Goal: Transaction & Acquisition: Purchase product/service

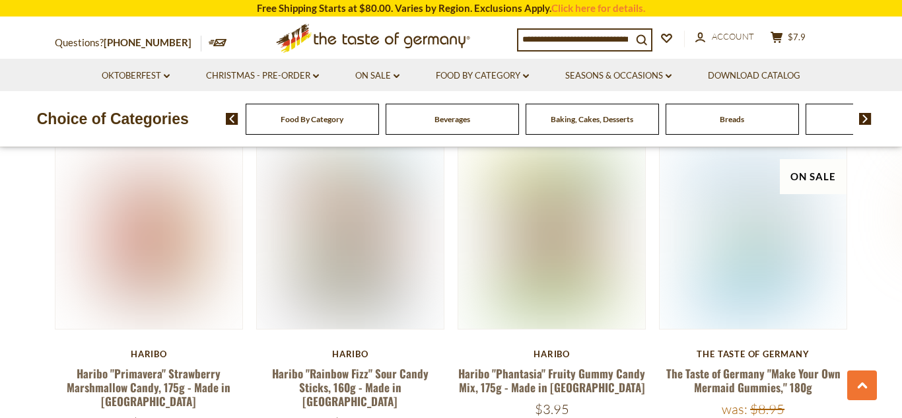
scroll to position [717, 0]
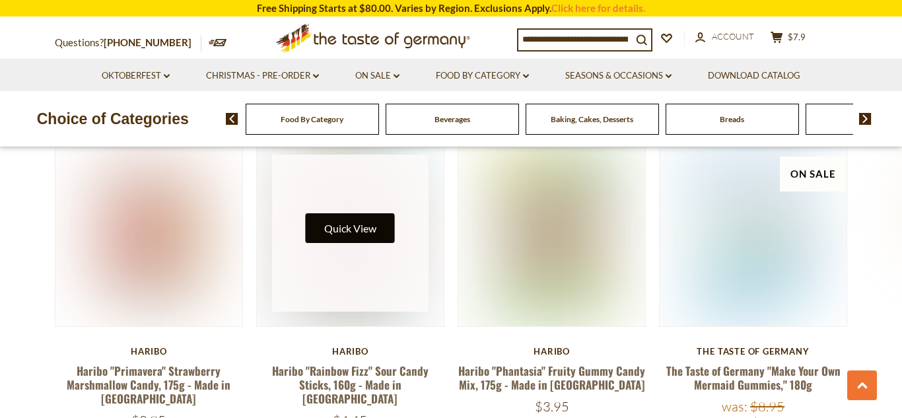
click at [366, 224] on button "Quick View" at bounding box center [350, 228] width 89 height 30
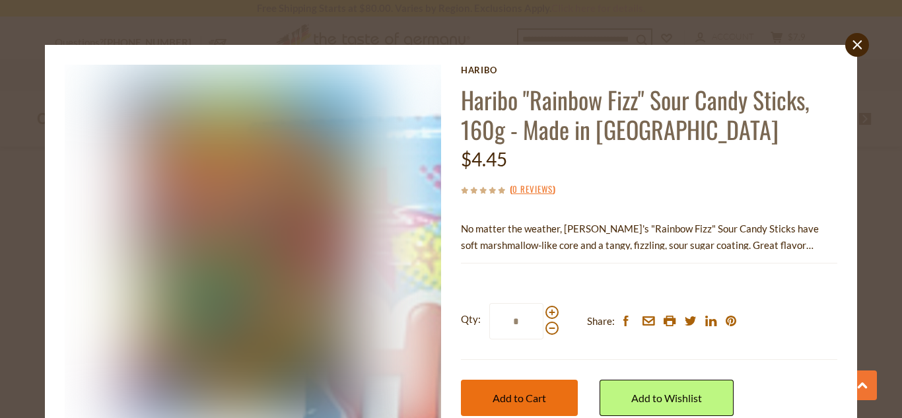
click at [554, 394] on button "Add to Cart" at bounding box center [519, 398] width 117 height 36
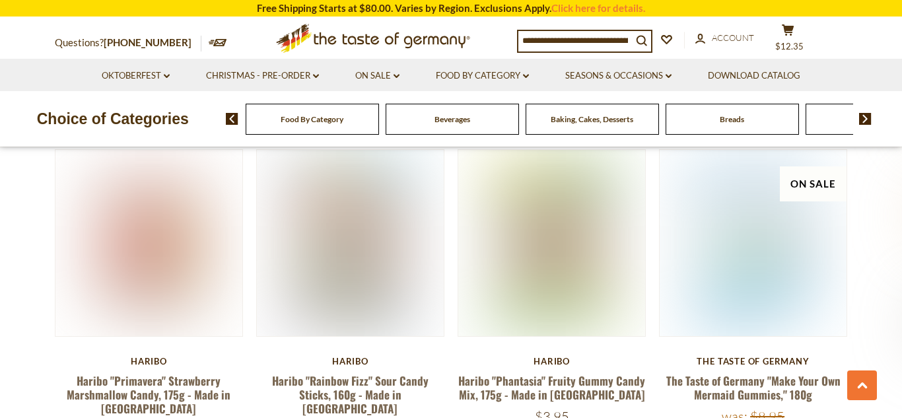
scroll to position [704, 0]
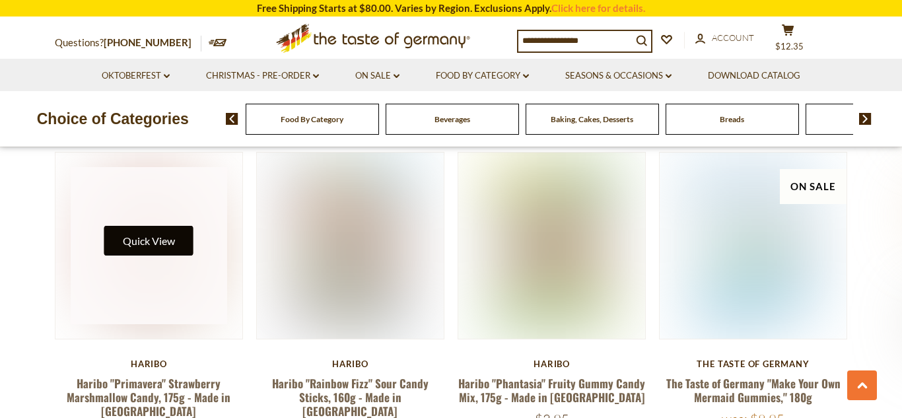
click at [170, 237] on button "Quick View" at bounding box center [148, 241] width 89 height 30
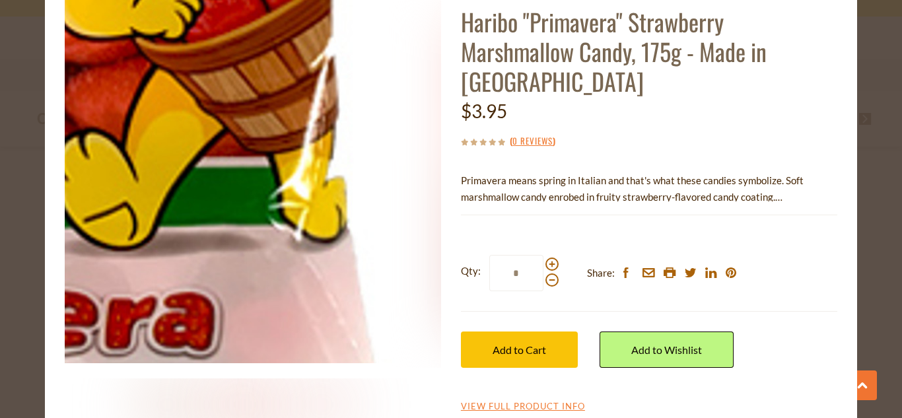
scroll to position [117, 0]
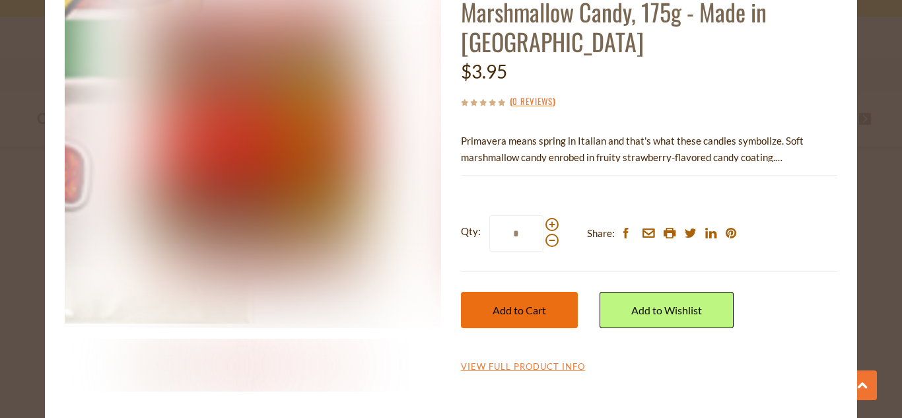
click at [490, 302] on button "Add to Cart" at bounding box center [519, 310] width 117 height 36
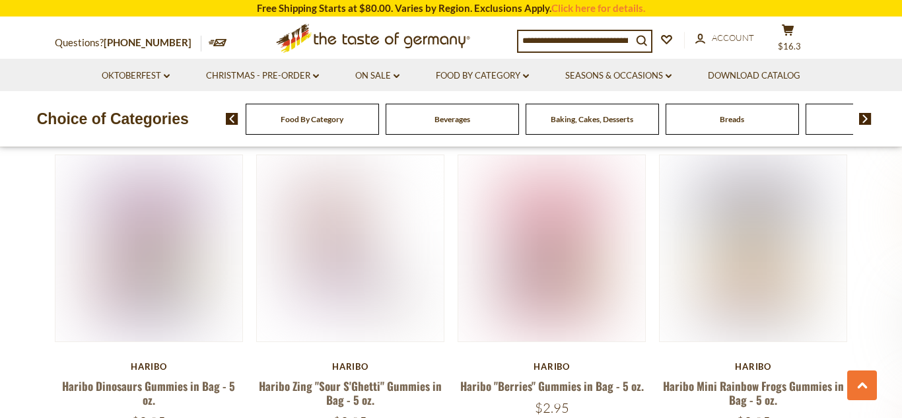
scroll to position [2986, 0]
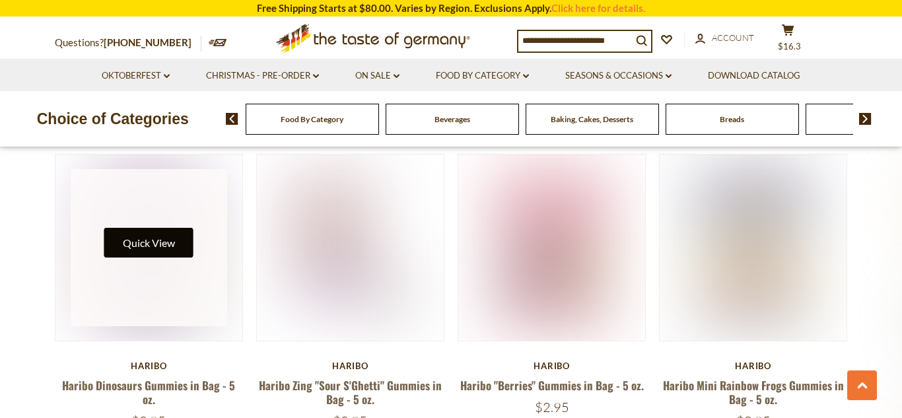
click at [183, 228] on button "Quick View" at bounding box center [148, 243] width 89 height 30
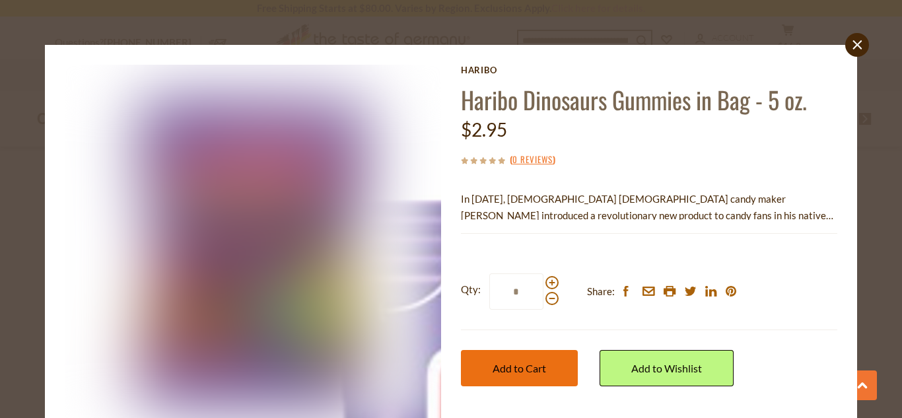
click at [548, 362] on button "Add to Cart" at bounding box center [519, 368] width 117 height 36
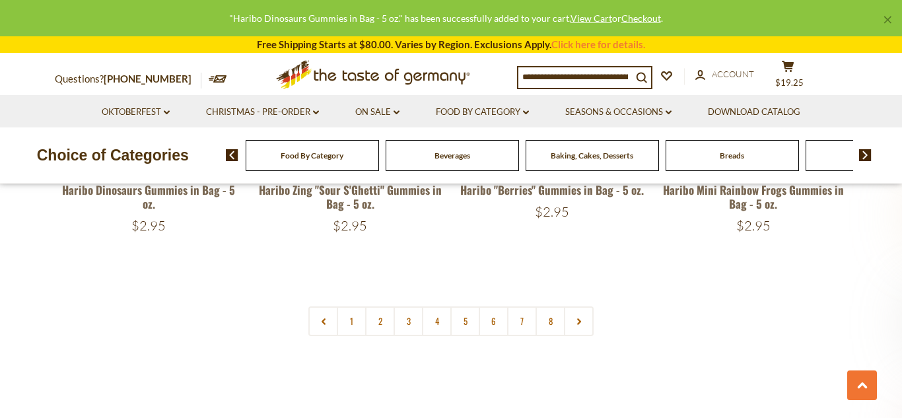
scroll to position [3183, 0]
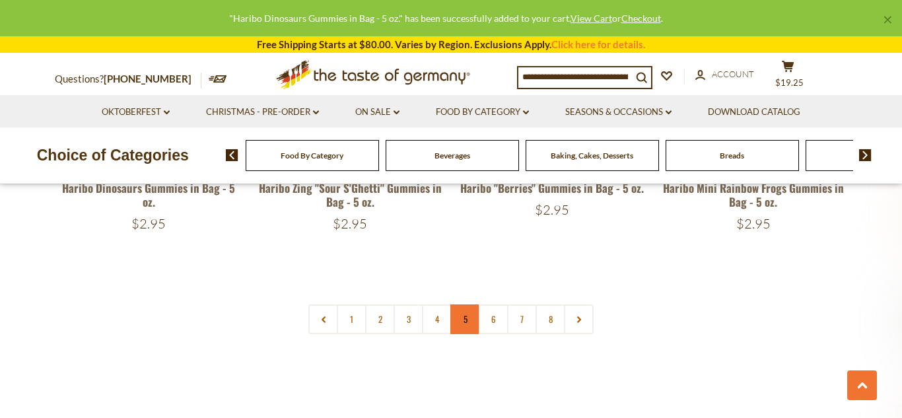
click at [457, 304] on link "5" at bounding box center [465, 319] width 30 height 30
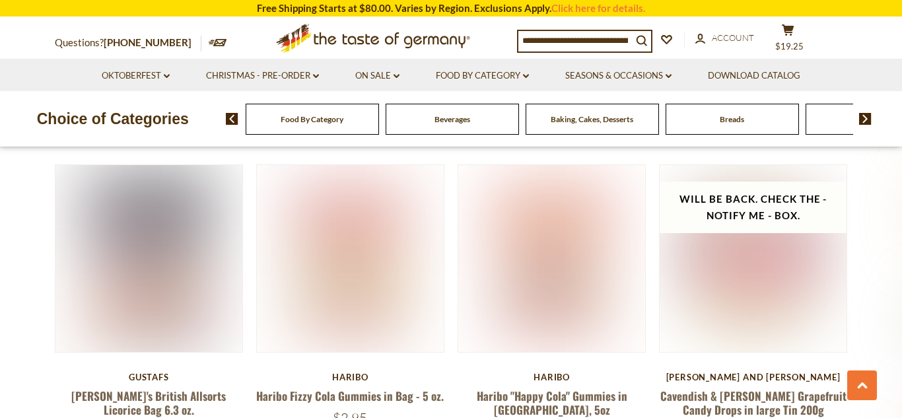
scroll to position [1341, 0]
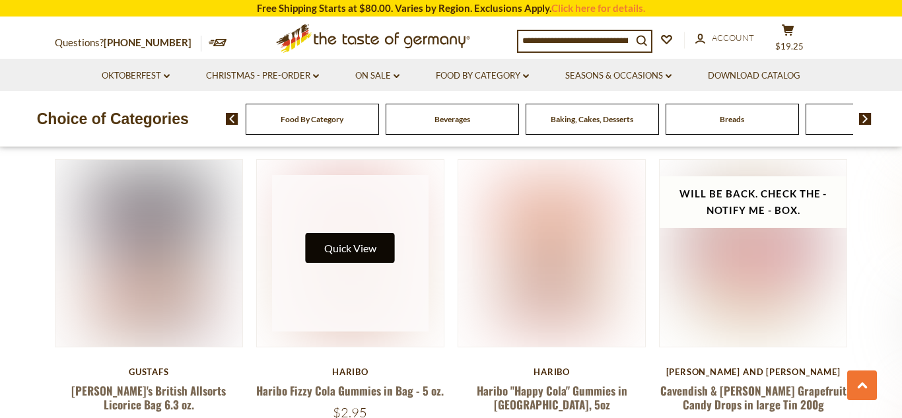
click at [362, 233] on button "Quick View" at bounding box center [350, 248] width 89 height 30
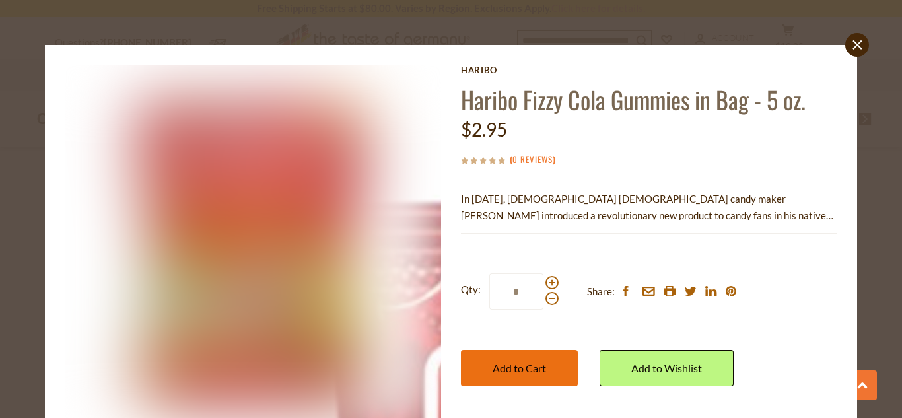
click at [516, 365] on span "Add to Cart" at bounding box center [518, 368] width 53 height 13
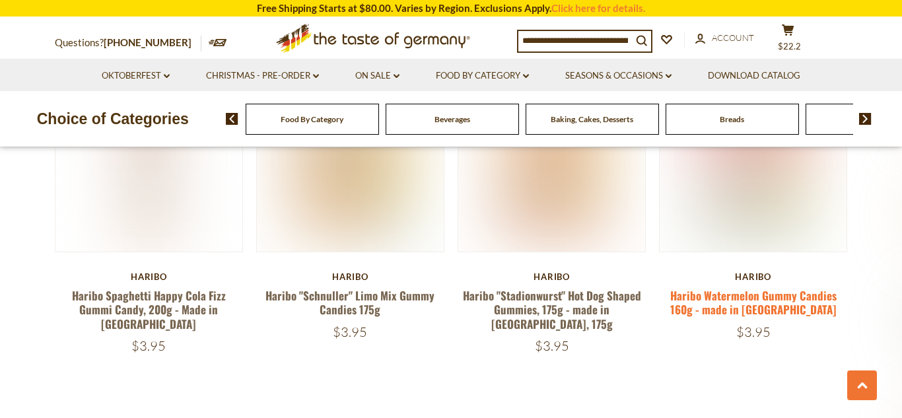
scroll to position [3057, 0]
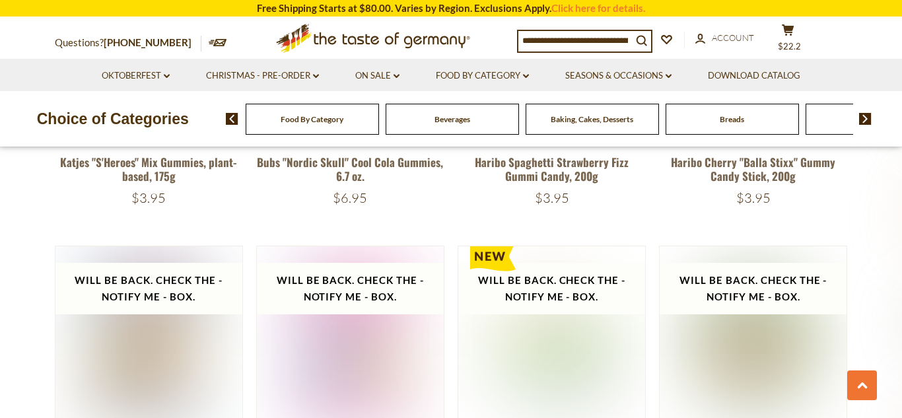
scroll to position [1606, 0]
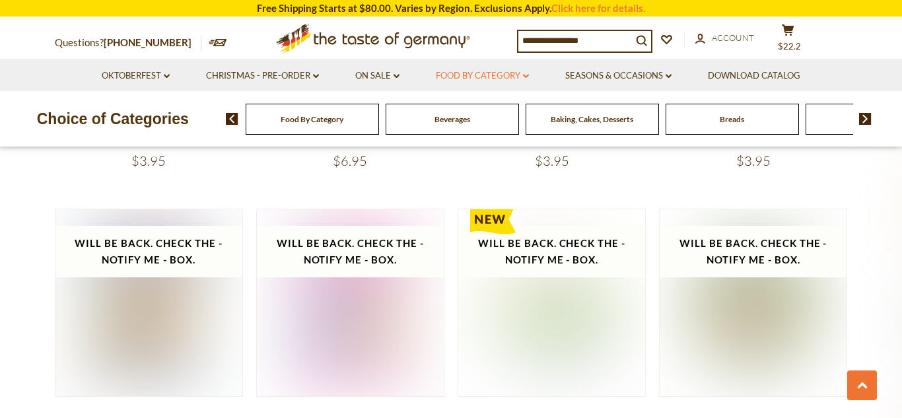
click at [481, 78] on link "Food By Category dropdown_arrow" at bounding box center [482, 76] width 93 height 15
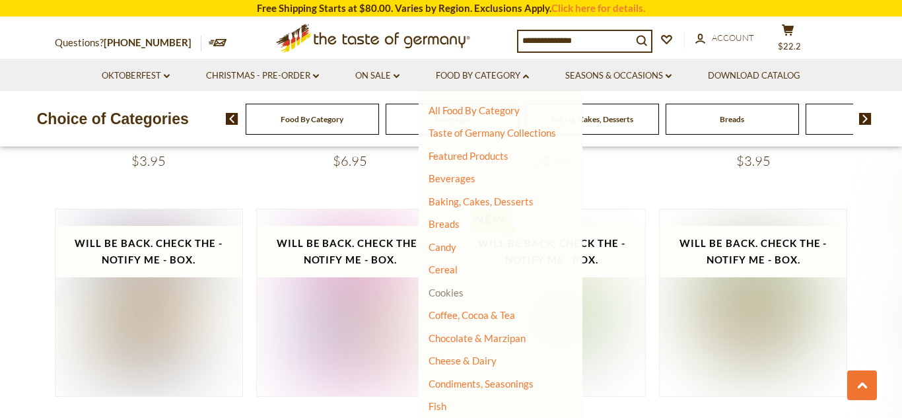
click at [446, 290] on link "Cookies" at bounding box center [445, 292] width 35 height 12
click at [455, 339] on link "Chocolate & Marzipan" at bounding box center [476, 338] width 97 height 12
click at [456, 295] on link "Cookies" at bounding box center [445, 292] width 35 height 12
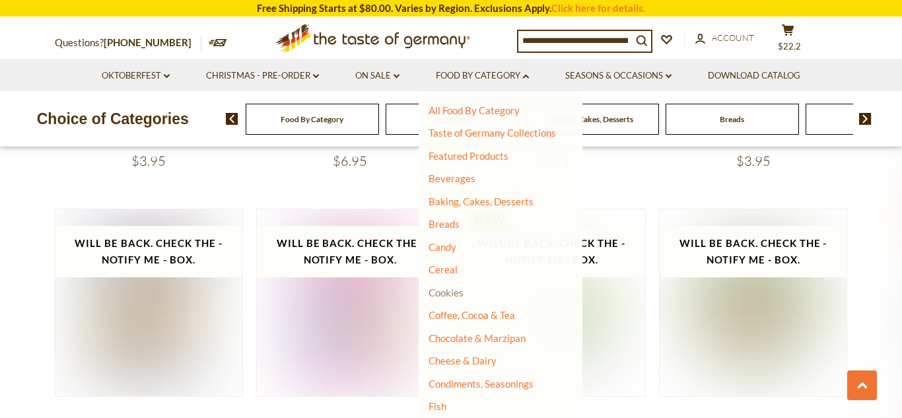
click at [456, 295] on link "Cookies" at bounding box center [445, 292] width 35 height 12
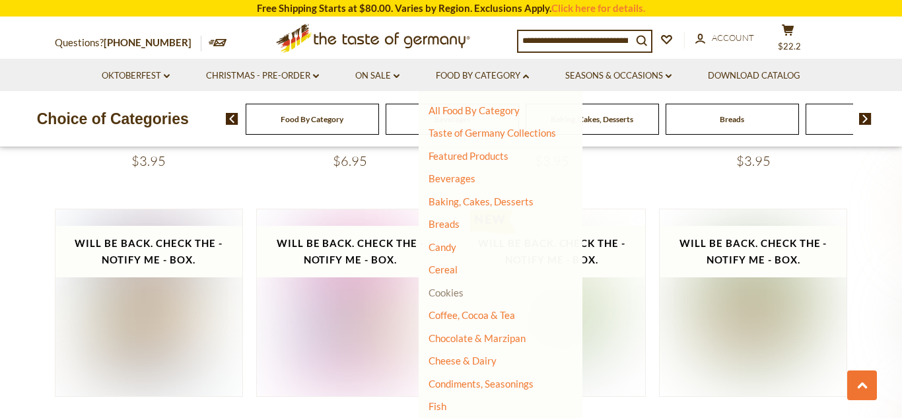
click at [456, 295] on link "Cookies" at bounding box center [445, 292] width 35 height 12
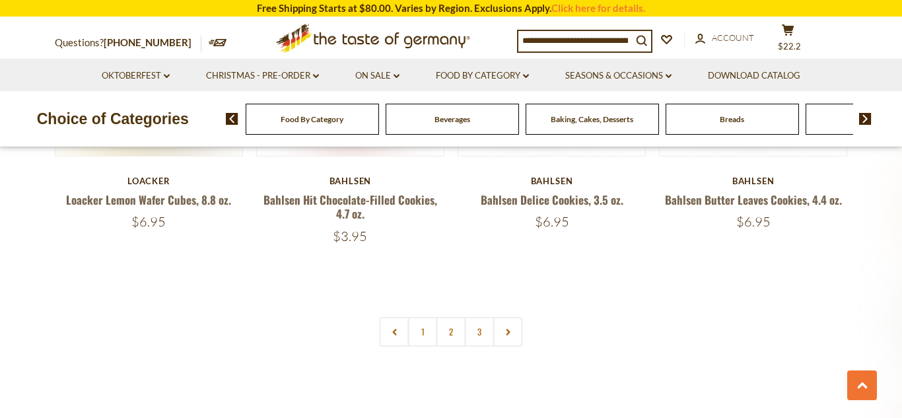
scroll to position [3117, 0]
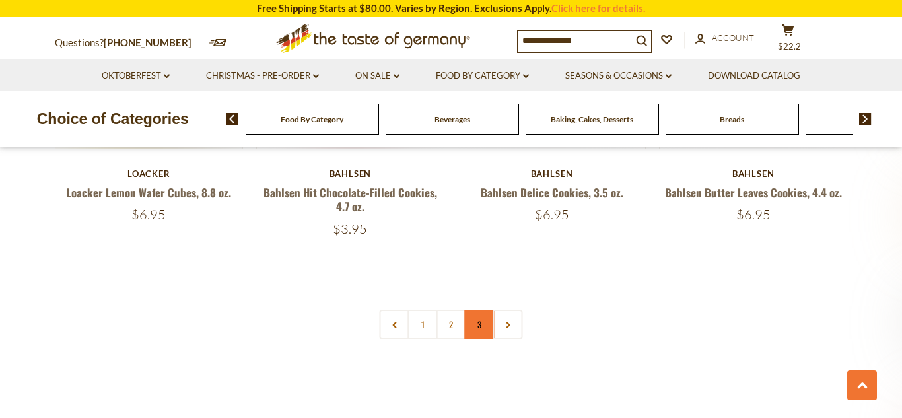
click at [478, 332] on link "3" at bounding box center [480, 325] width 30 height 30
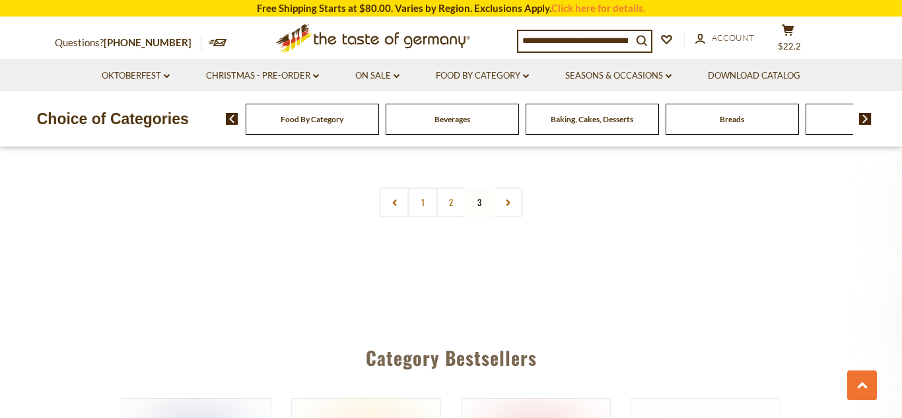
scroll to position [992, 0]
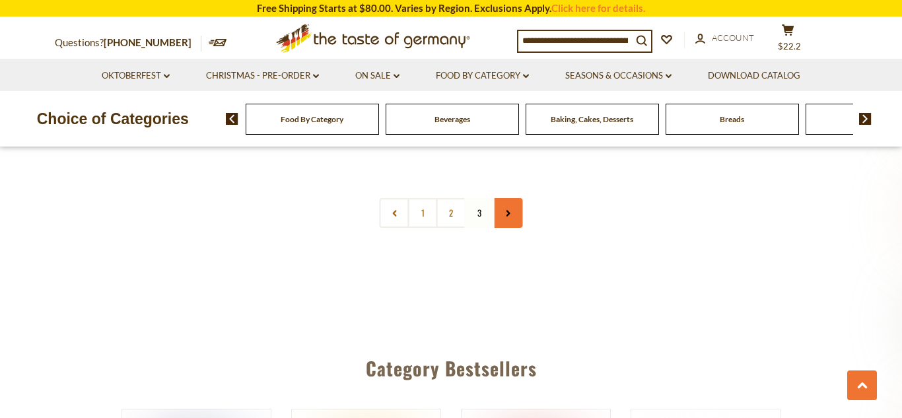
click at [500, 208] on link at bounding box center [508, 213] width 30 height 30
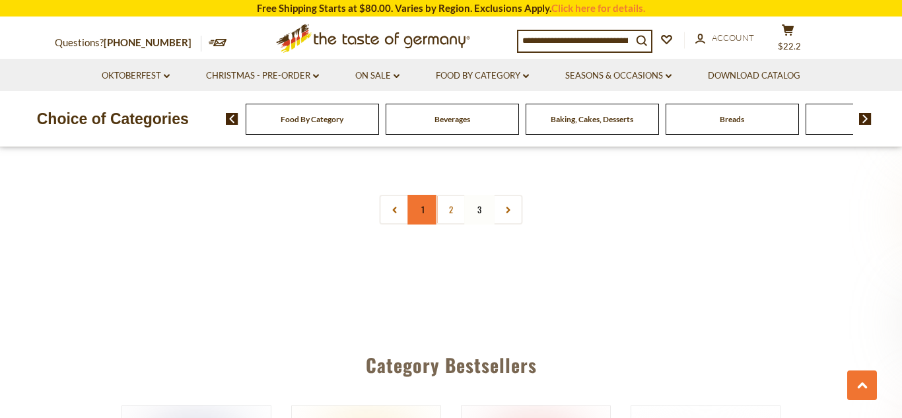
click at [419, 213] on link "1" at bounding box center [423, 210] width 30 height 30
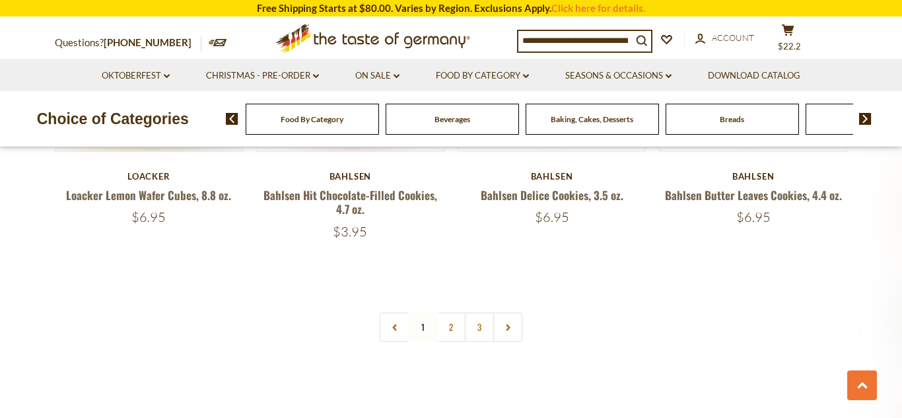
scroll to position [3117, 0]
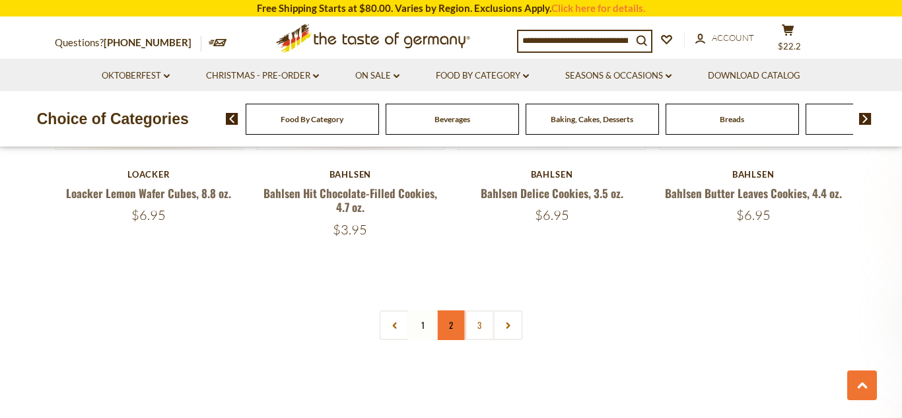
click at [449, 323] on link "2" at bounding box center [451, 325] width 30 height 30
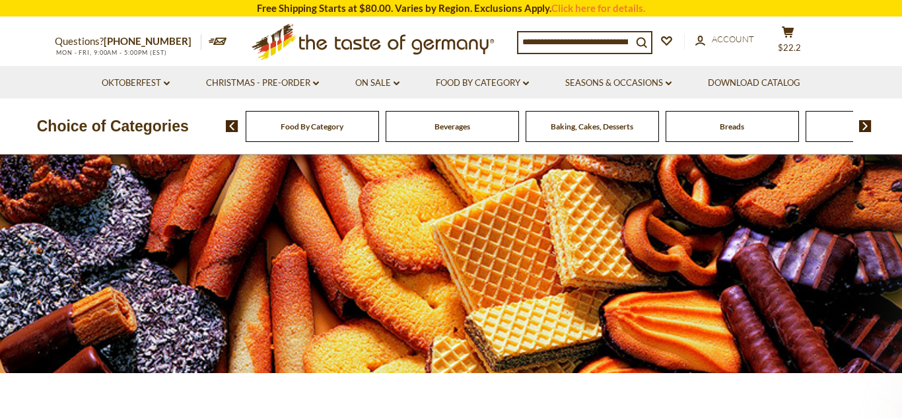
scroll to position [5, 0]
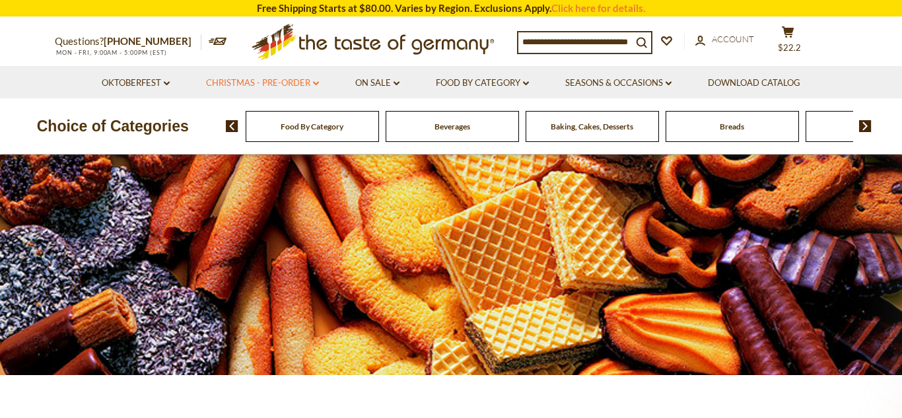
click at [304, 85] on link "Christmas - PRE-ORDER dropdown_arrow" at bounding box center [262, 83] width 113 height 15
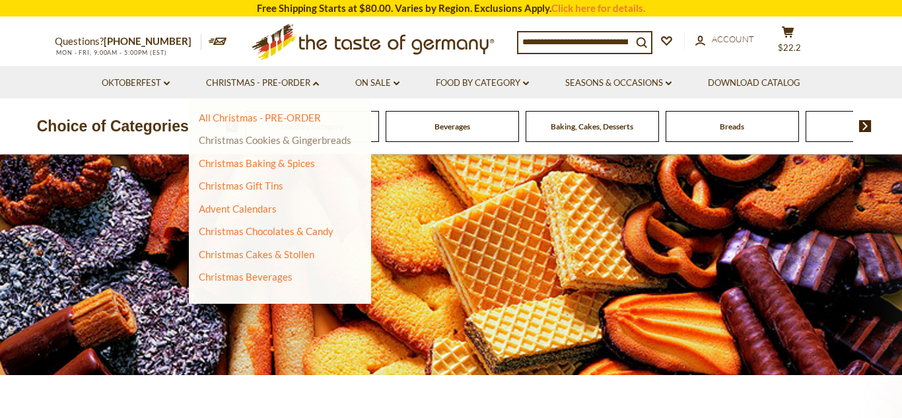
click at [302, 141] on link "Christmas Cookies & Gingerbreads" at bounding box center [275, 140] width 152 height 12
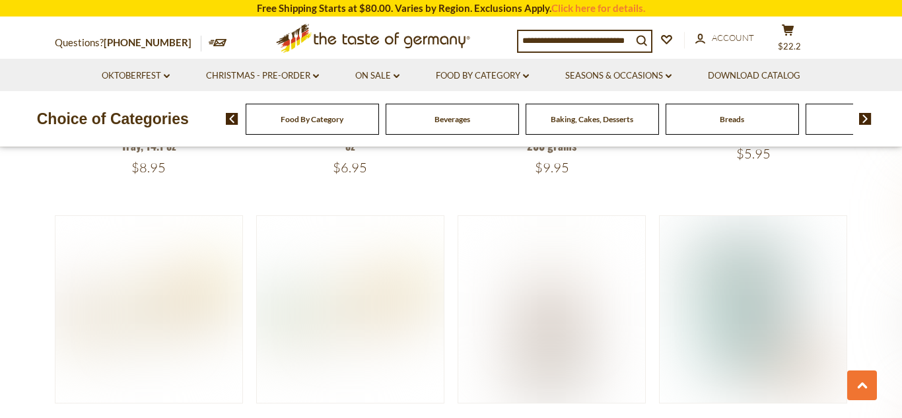
scroll to position [2659, 0]
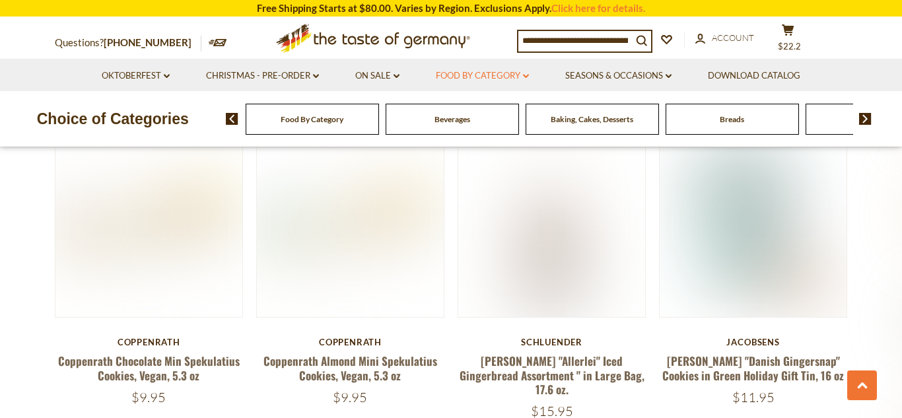
click at [480, 71] on link "Food By Category dropdown_arrow" at bounding box center [482, 76] width 93 height 15
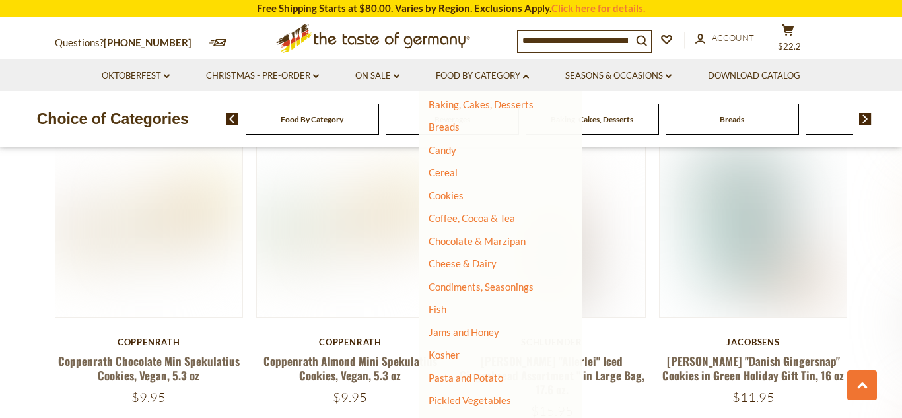
scroll to position [0, 0]
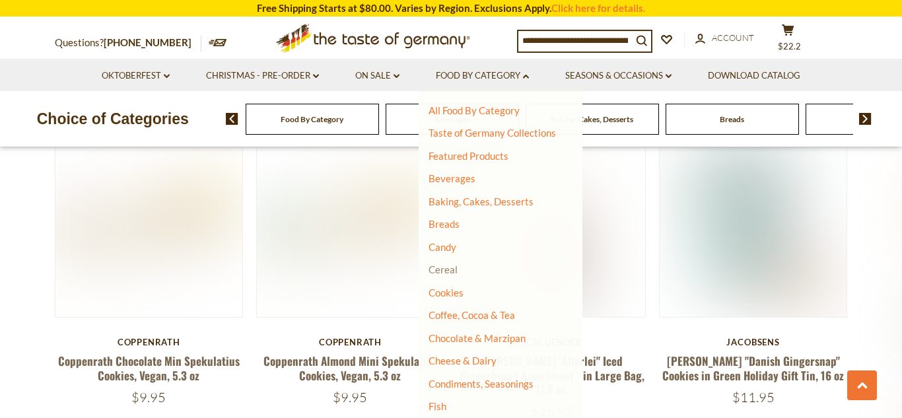
click at [450, 270] on link "Cereal" at bounding box center [442, 269] width 29 height 12
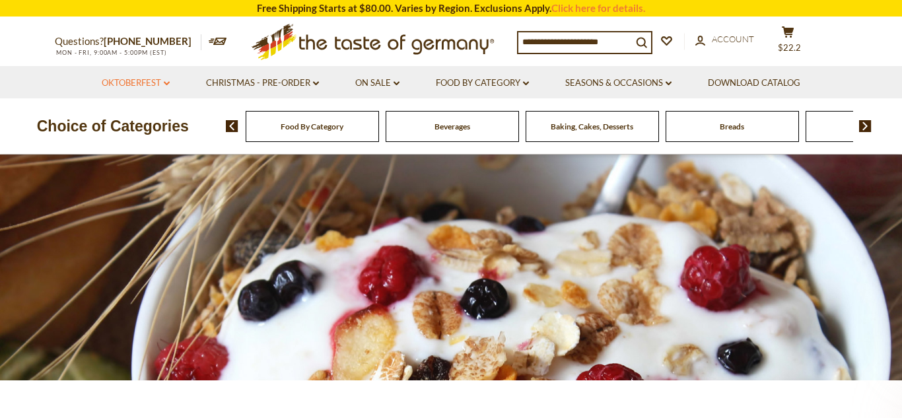
click at [155, 78] on link "Oktoberfest dropdown_arrow" at bounding box center [136, 83] width 68 height 15
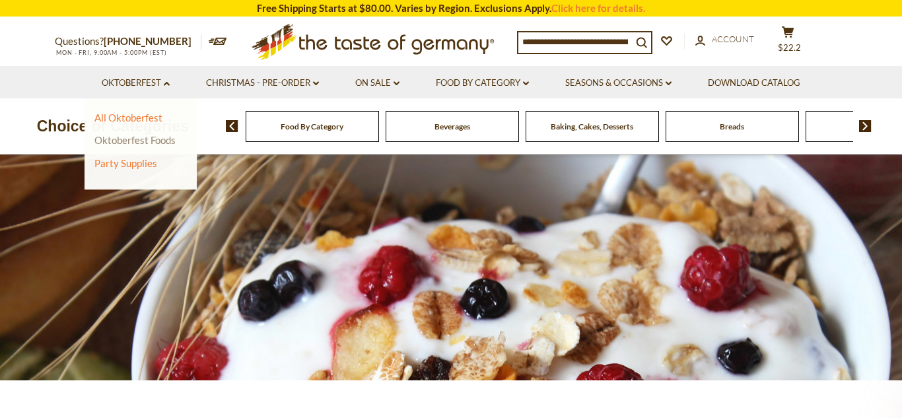
click at [153, 135] on link "Oktoberfest Foods" at bounding box center [134, 140] width 81 height 12
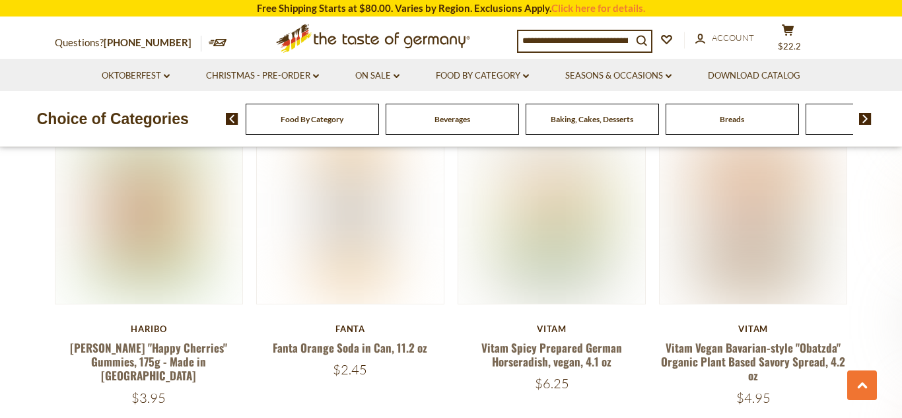
scroll to position [842, 0]
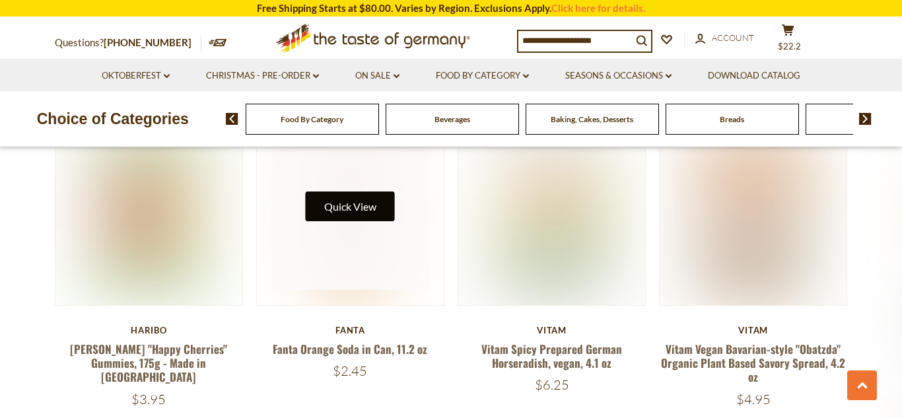
click at [360, 196] on button "Quick View" at bounding box center [350, 206] width 89 height 30
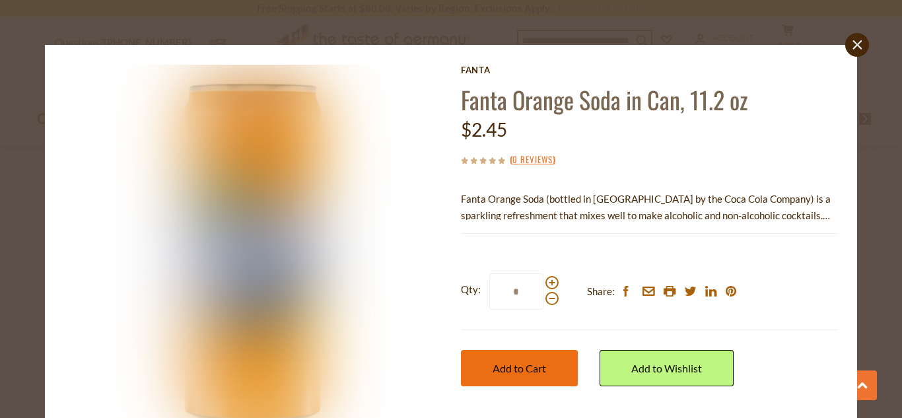
click at [530, 375] on button "Add to Cart" at bounding box center [519, 368] width 117 height 36
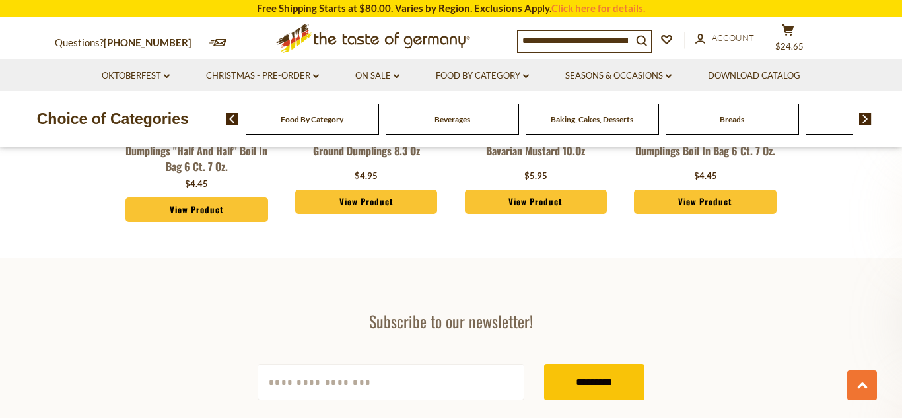
scroll to position [3554, 0]
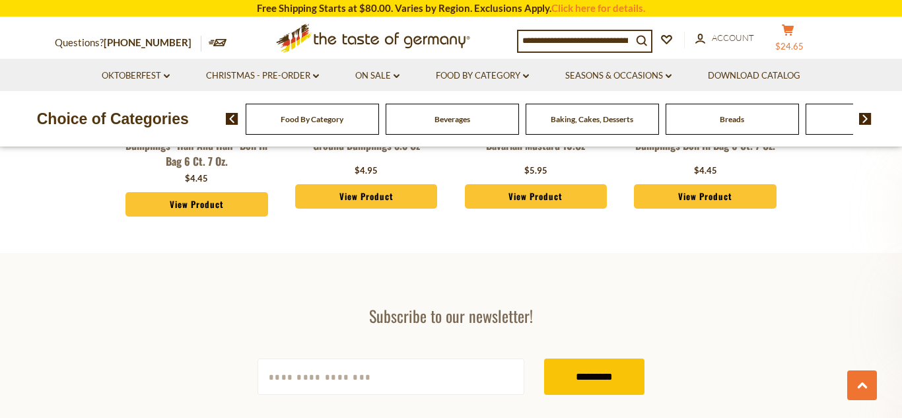
click at [799, 39] on button "cart $24.65" at bounding box center [788, 40] width 40 height 33
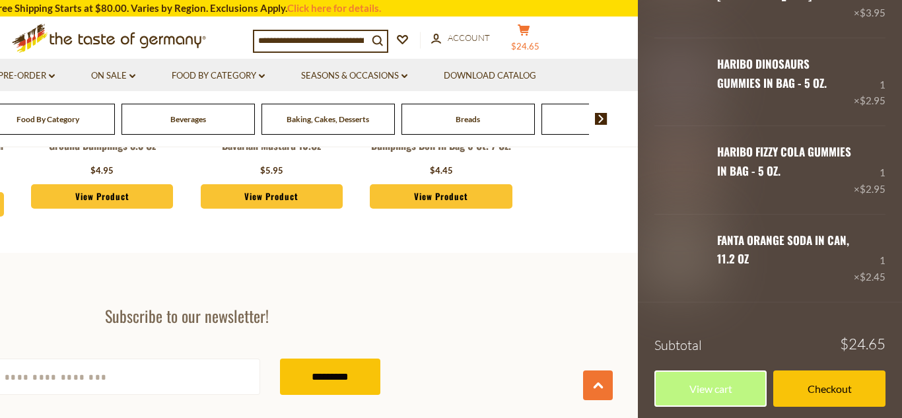
scroll to position [480, 0]
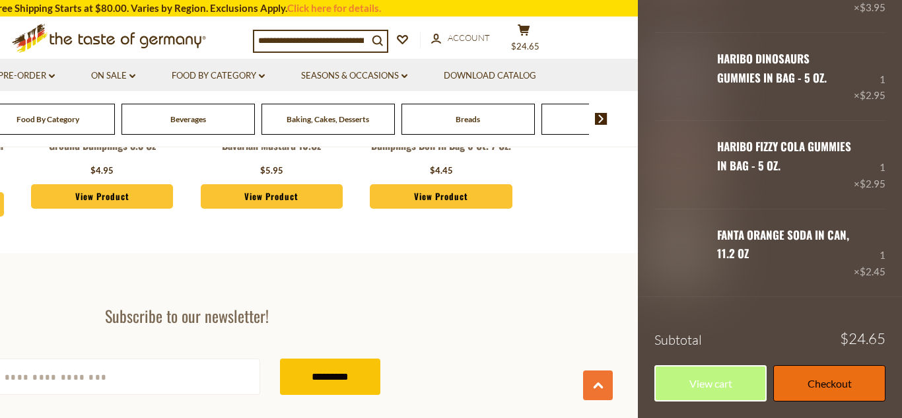
click at [809, 391] on link "Checkout" at bounding box center [829, 383] width 112 height 36
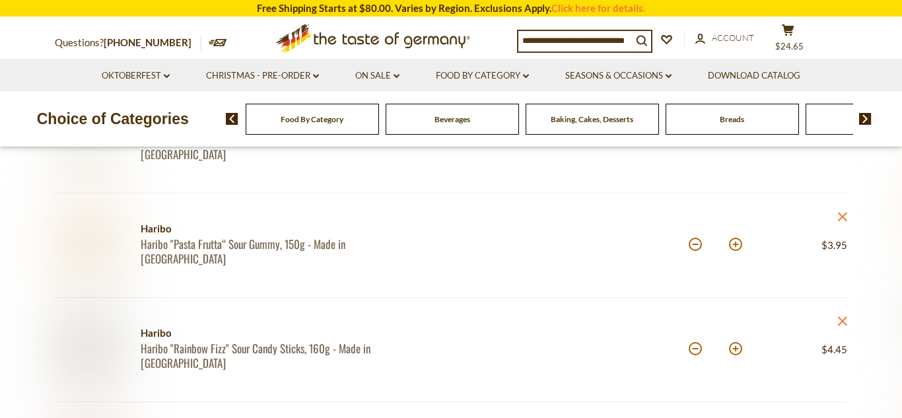
click at [102, 253] on img at bounding box center [88, 243] width 66 height 66
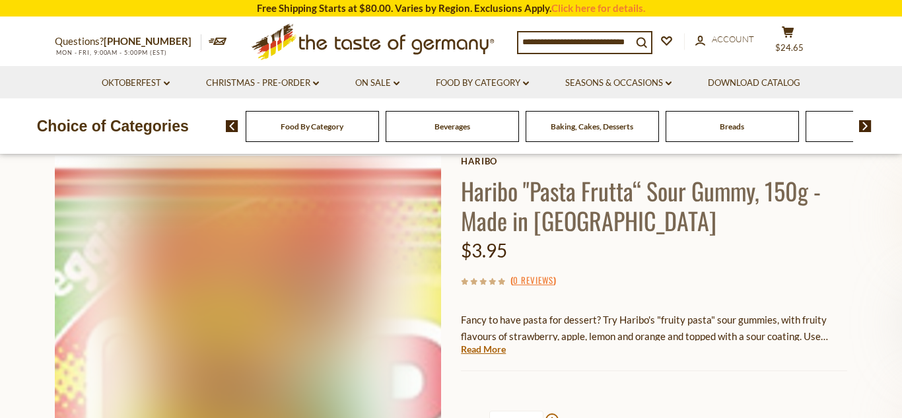
scroll to position [62, 0]
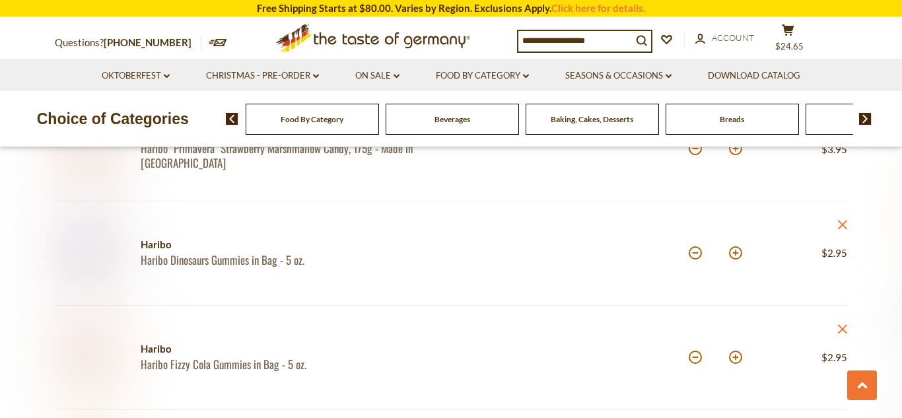
scroll to position [540, 0]
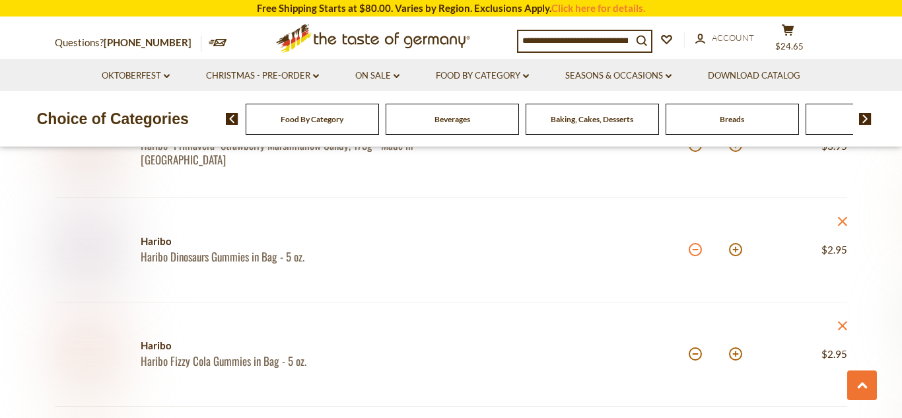
click at [690, 249] on button at bounding box center [694, 249] width 13 height 13
type input "*"
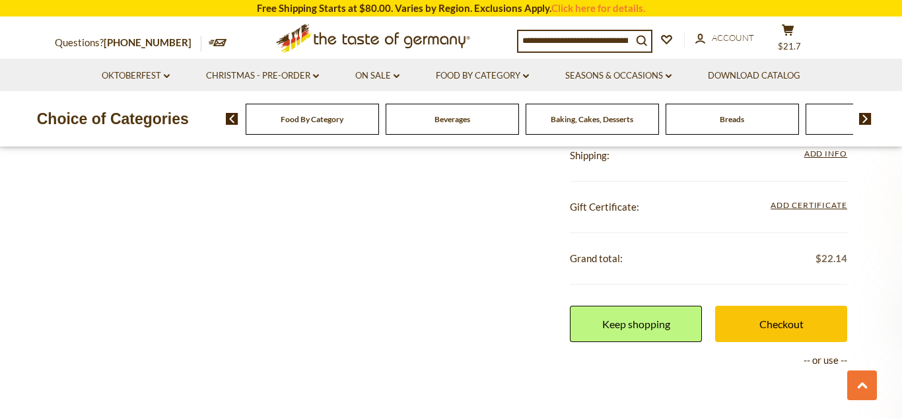
scroll to position [908, 0]
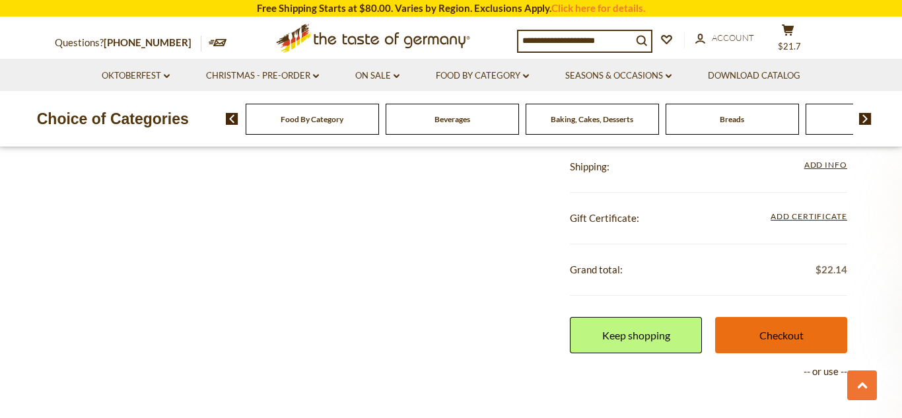
click at [760, 339] on link "Checkout" at bounding box center [781, 335] width 132 height 36
